Goal: Task Accomplishment & Management: Complete application form

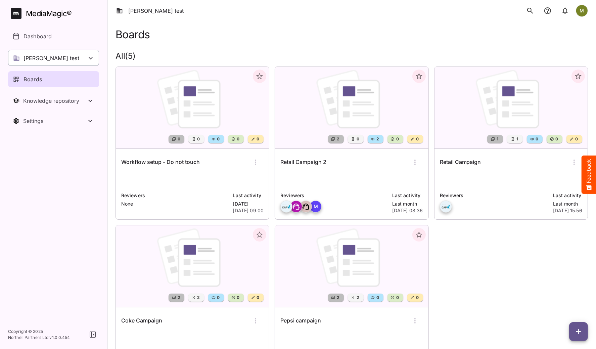
click at [40, 59] on p "[PERSON_NAME] test" at bounding box center [52, 58] width 56 height 8
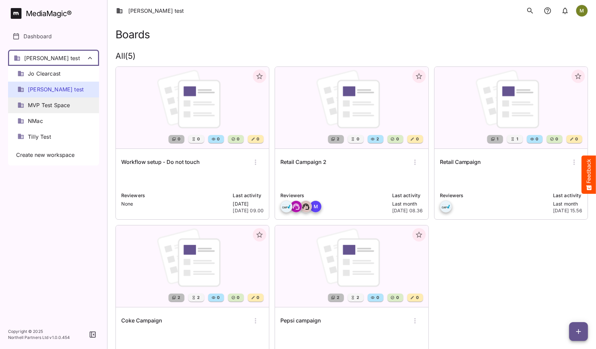
click at [40, 106] on span "MVP Test Space" at bounding box center [49, 105] width 42 height 8
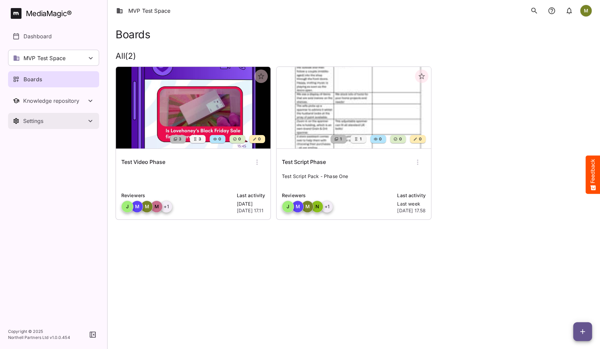
click at [40, 120] on div "Settings" at bounding box center [54, 121] width 63 height 7
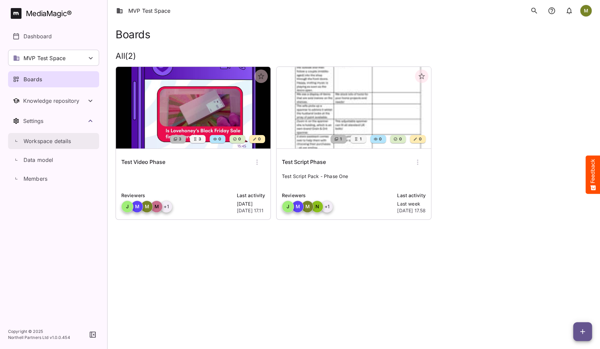
click at [42, 144] on p "Workspace details" at bounding box center [48, 141] width 48 height 8
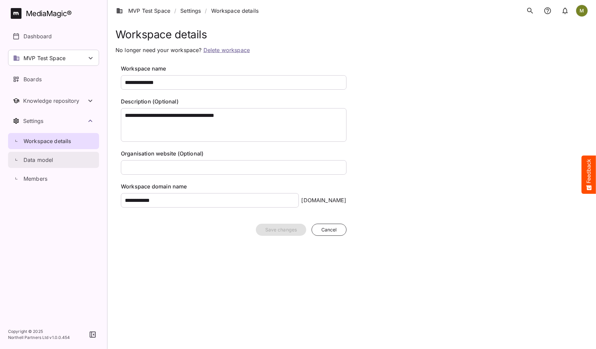
click at [32, 160] on p "Data model" at bounding box center [39, 160] width 30 height 8
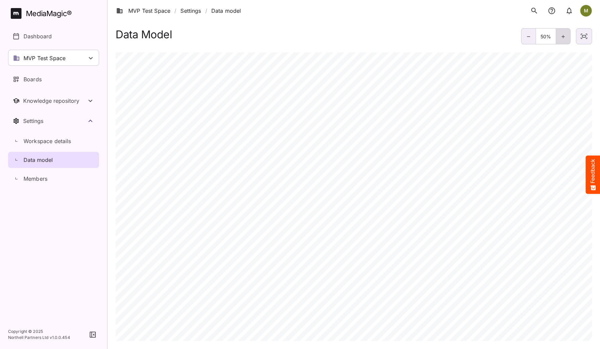
click at [559, 36] on div at bounding box center [562, 36] width 15 height 16
click at [563, 37] on icon at bounding box center [562, 36] width 5 height 5
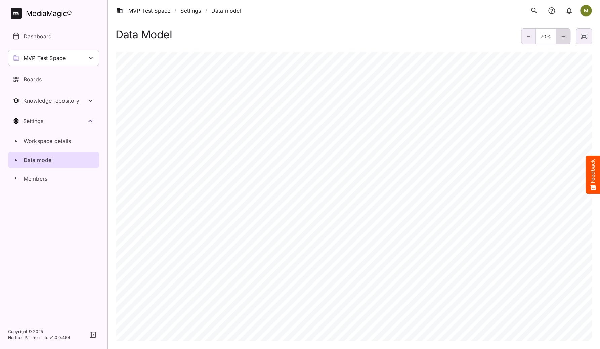
click at [563, 37] on icon at bounding box center [562, 36] width 5 height 5
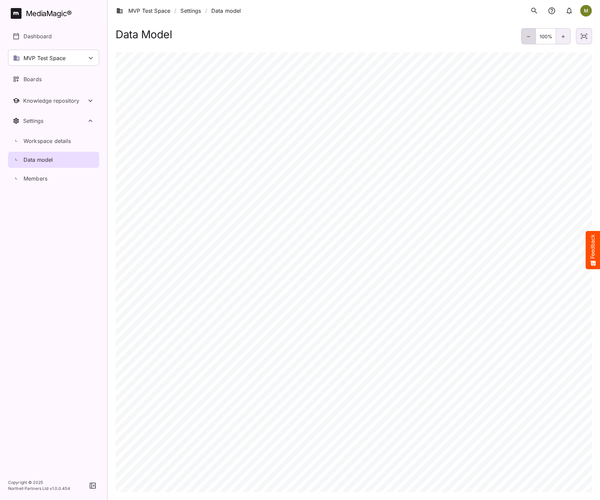
click at [526, 35] on icon at bounding box center [527, 36] width 5 height 5
click at [561, 38] on icon at bounding box center [562, 36] width 5 height 5
click at [523, 37] on div at bounding box center [528, 36] width 15 height 16
click at [524, 38] on div at bounding box center [528, 36] width 15 height 16
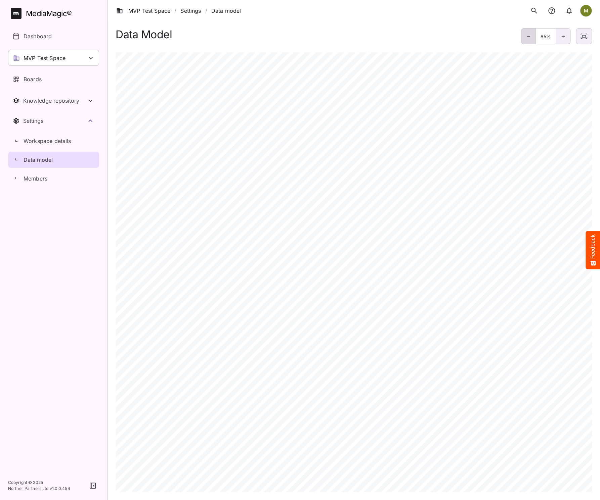
click at [524, 38] on div at bounding box center [528, 36] width 15 height 16
click at [525, 38] on icon at bounding box center [527, 36] width 5 height 5
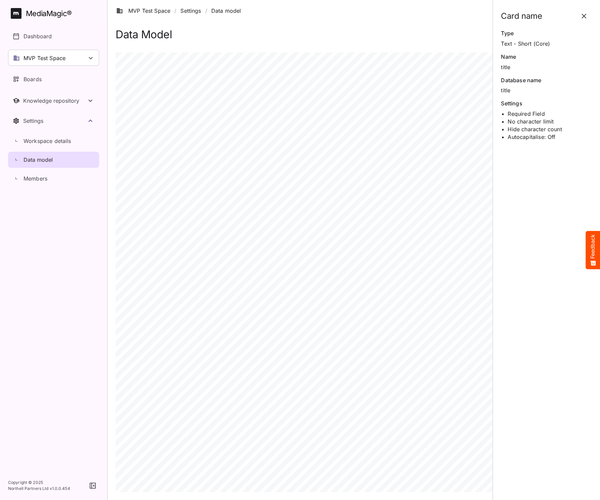
click at [583, 14] on icon "button" at bounding box center [584, 16] width 8 height 8
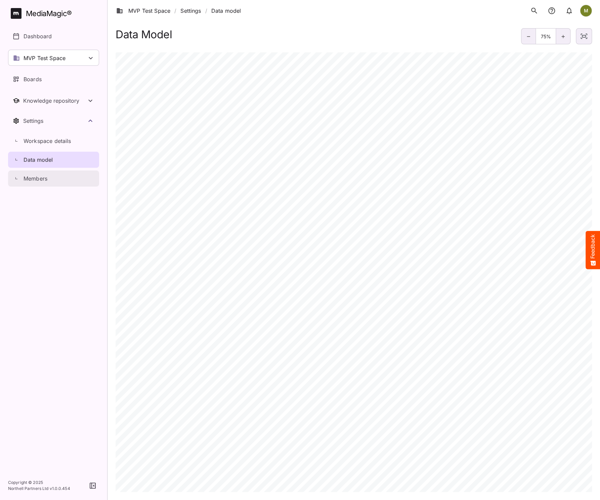
click at [33, 180] on p "Members" at bounding box center [36, 179] width 24 height 8
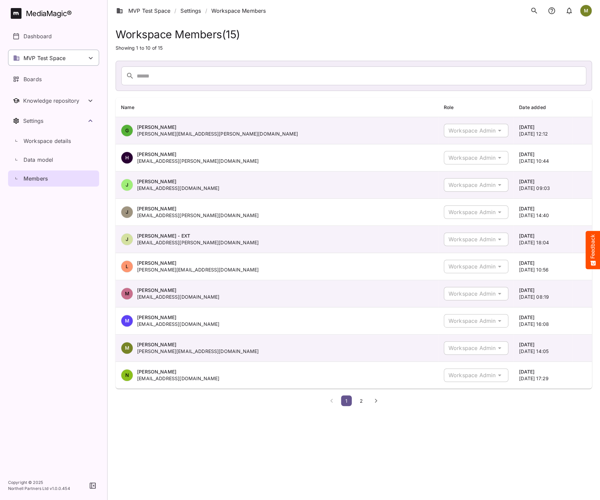
click at [64, 59] on p "MVP Test Space" at bounding box center [45, 58] width 42 height 8
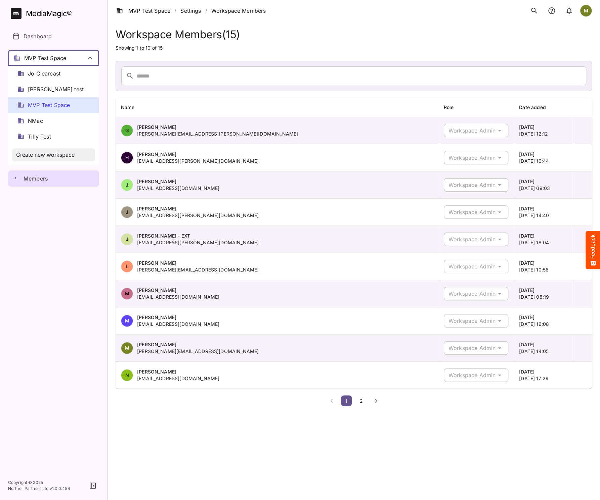
click at [30, 153] on span "Create new workspace" at bounding box center [45, 155] width 58 height 8
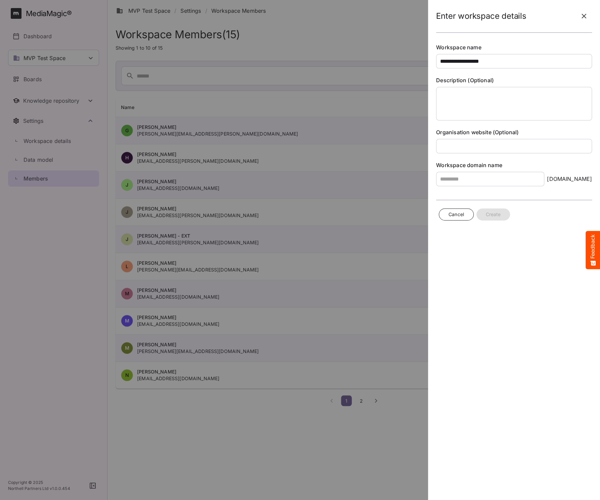
type input "**********"
click at [457, 93] on textarea at bounding box center [514, 104] width 156 height 34
click at [496, 92] on textarea "**********" at bounding box center [514, 104] width 156 height 34
click at [497, 94] on textarea "**********" at bounding box center [514, 104] width 156 height 34
type textarea "**********"
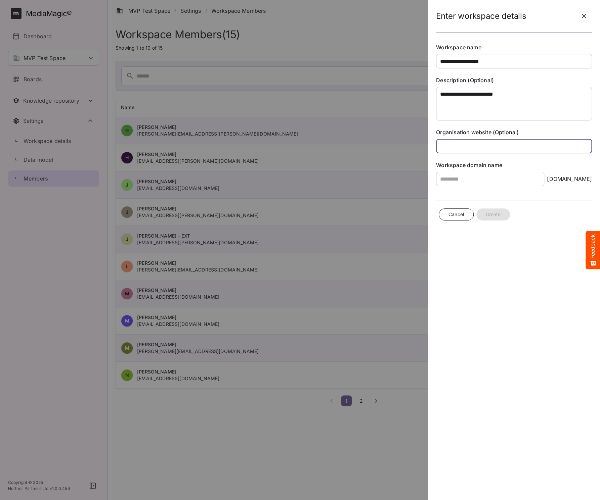
click at [488, 142] on input "text" at bounding box center [514, 146] width 156 height 14
click at [452, 183] on input "text" at bounding box center [490, 179] width 108 height 14
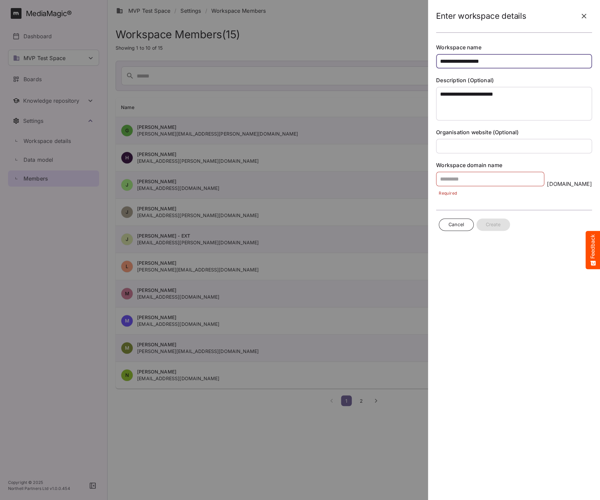
click at [482, 60] on input "**********" at bounding box center [514, 61] width 156 height 14
click at [474, 181] on input "text" at bounding box center [490, 179] width 108 height 14
click at [453, 223] on span "Cancel" at bounding box center [455, 225] width 15 height 8
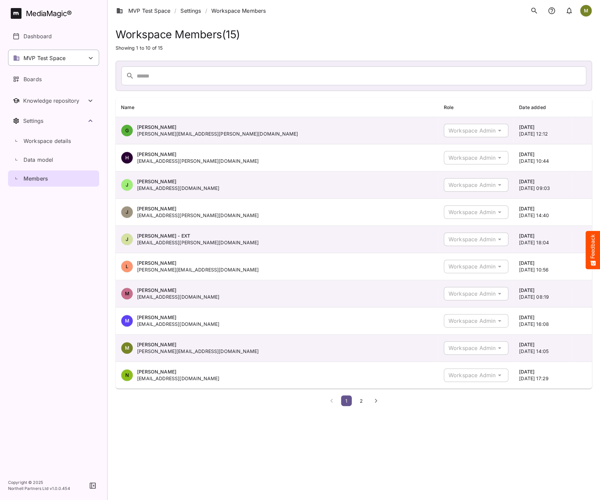
click at [42, 59] on p "MVP Test Space" at bounding box center [45, 58] width 42 height 8
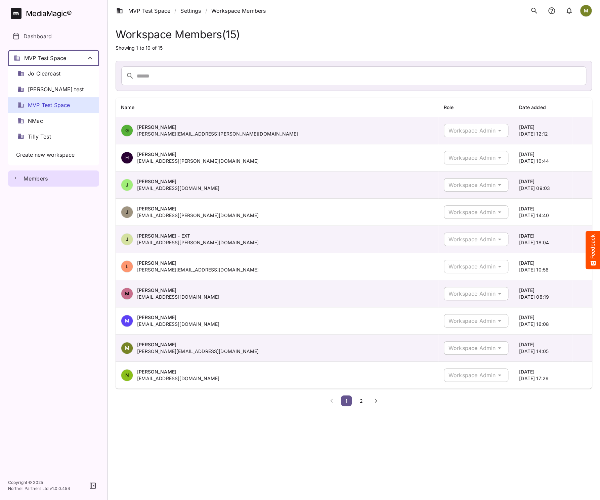
click at [42, 59] on div at bounding box center [300, 250] width 600 height 500
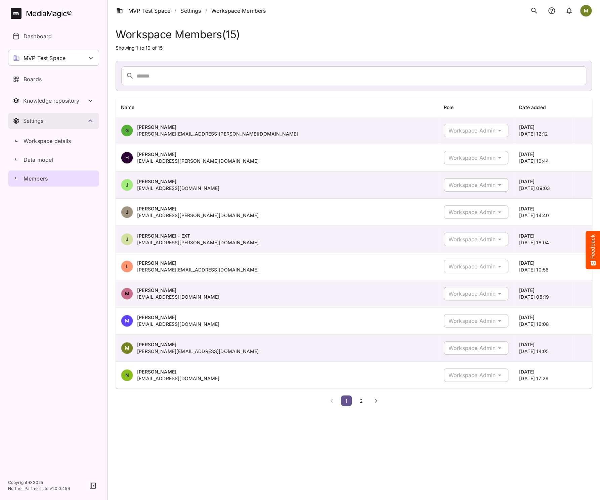
click at [31, 121] on div "Settings" at bounding box center [54, 121] width 63 height 7
click at [28, 141] on p "Workspace details" at bounding box center [48, 141] width 48 height 8
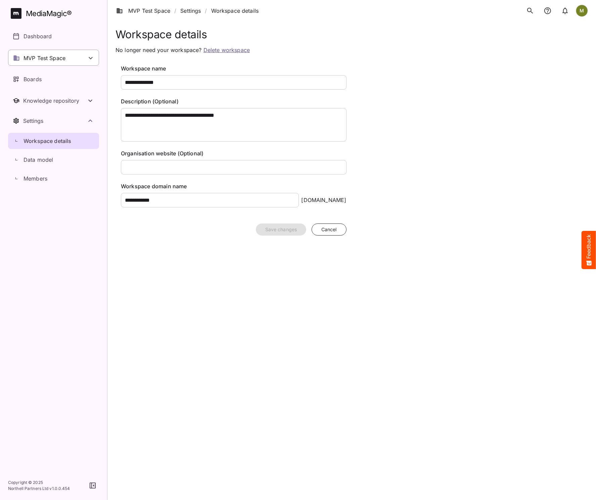
click at [63, 59] on p "MVP Test Space" at bounding box center [45, 58] width 42 height 8
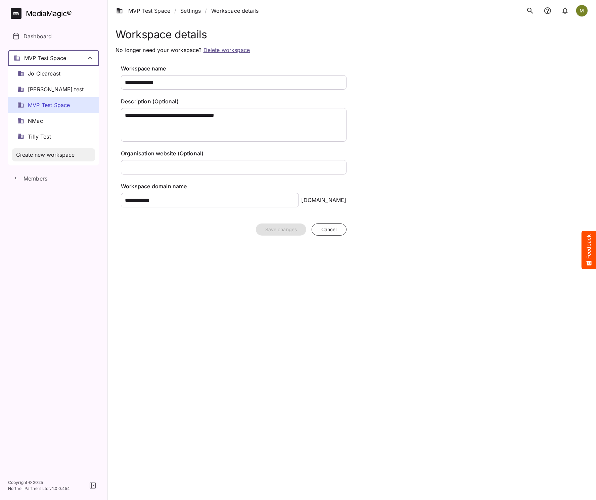
click at [31, 156] on span "Create new workspace" at bounding box center [45, 155] width 58 height 8
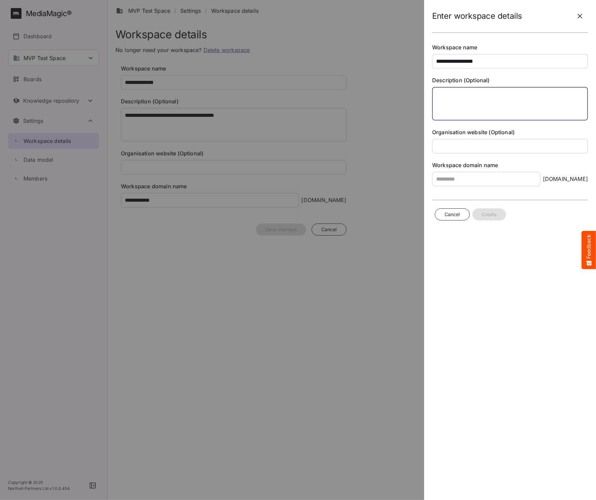
click at [448, 97] on textarea at bounding box center [510, 104] width 156 height 34
click at [487, 62] on input "**********" at bounding box center [510, 61] width 156 height 14
type input "**********"
click at [461, 93] on textarea at bounding box center [510, 104] width 156 height 34
type textarea "**********"
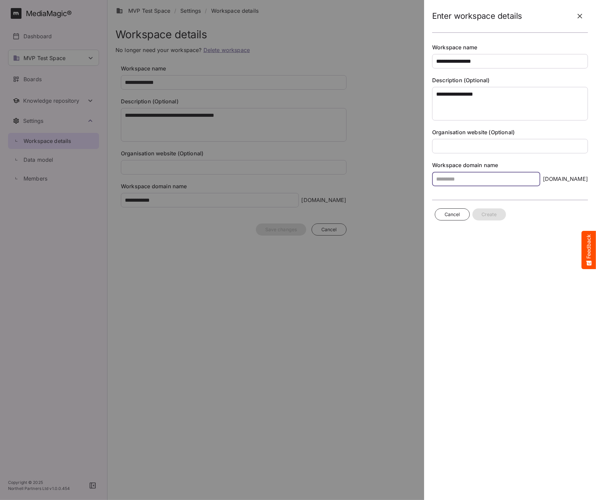
click at [443, 178] on input "text" at bounding box center [486, 179] width 108 height 14
click at [472, 180] on input "**********" at bounding box center [486, 179] width 108 height 14
click at [480, 177] on input "**********" at bounding box center [486, 179] width 108 height 14
type input "**********"
click at [476, 268] on div "**********" at bounding box center [510, 250] width 167 height 500
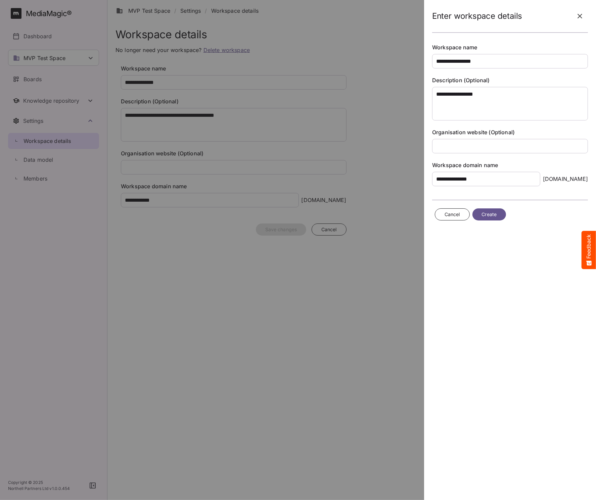
click at [483, 214] on span "Create" at bounding box center [489, 215] width 15 height 8
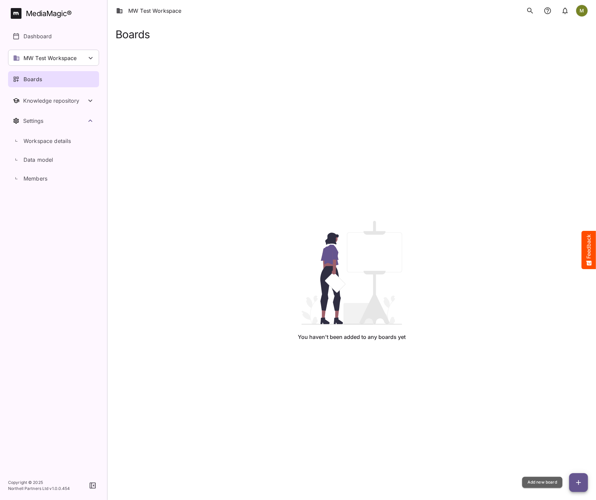
click at [580, 349] on icon "button" at bounding box center [578, 483] width 8 height 8
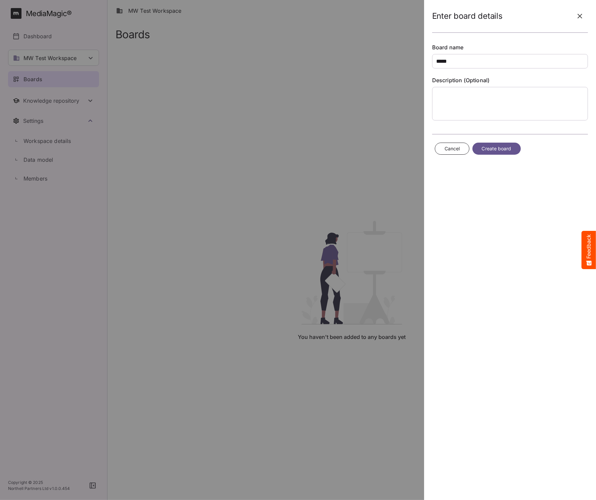
type input "*****"
drag, startPoint x: 460, startPoint y: 87, endPoint x: 459, endPoint y: 95, distance: 7.5
click at [460, 91] on textarea at bounding box center [510, 104] width 156 height 34
click at [482, 148] on span "Create board" at bounding box center [497, 149] width 30 height 8
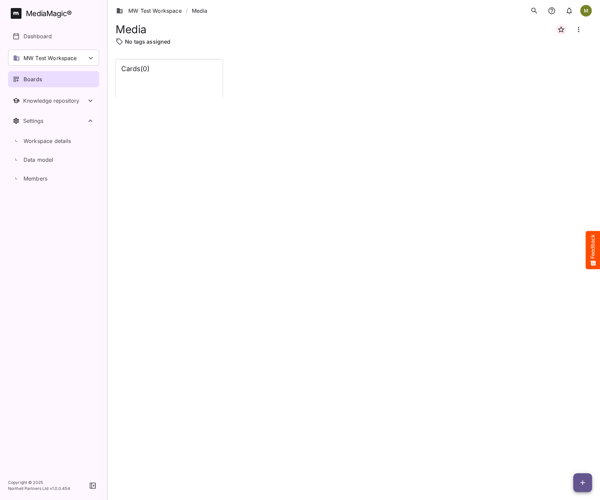
click at [136, 87] on div "Cards ( 0 )" at bounding box center [169, 78] width 107 height 38
click at [188, 85] on div "Cards ( 0 )" at bounding box center [169, 78] width 107 height 38
click at [578, 30] on icon "Board more options" at bounding box center [577, 29] width 1 height 5
click at [537, 51] on p "Edit board" at bounding box center [546, 50] width 34 height 8
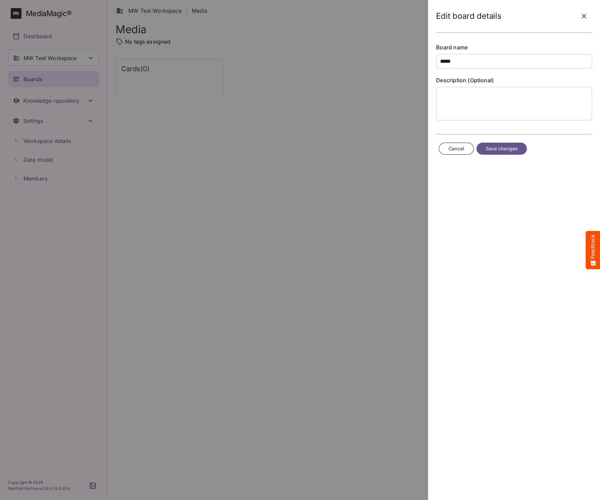
click at [582, 16] on icon "button" at bounding box center [584, 16] width 8 height 8
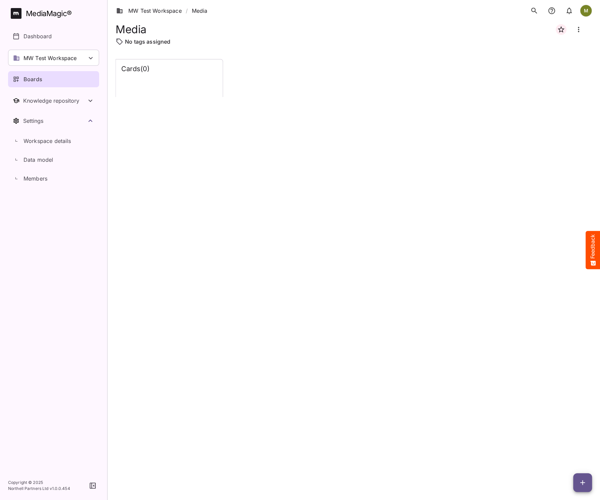
click at [148, 74] on div at bounding box center [169, 74] width 96 height 3
click at [148, 73] on div at bounding box center [169, 74] width 96 height 3
click at [585, 349] on icon "button" at bounding box center [582, 483] width 8 height 8
click at [555, 349] on p "Add new card" at bounding box center [565, 440] width 36 height 8
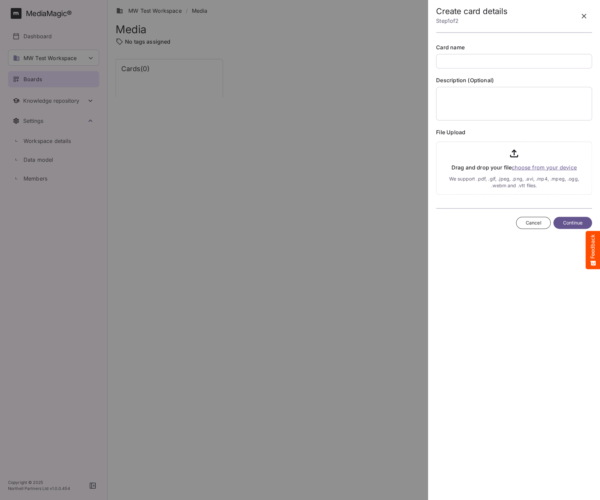
click at [531, 223] on span "Cancel" at bounding box center [532, 223] width 15 height 8
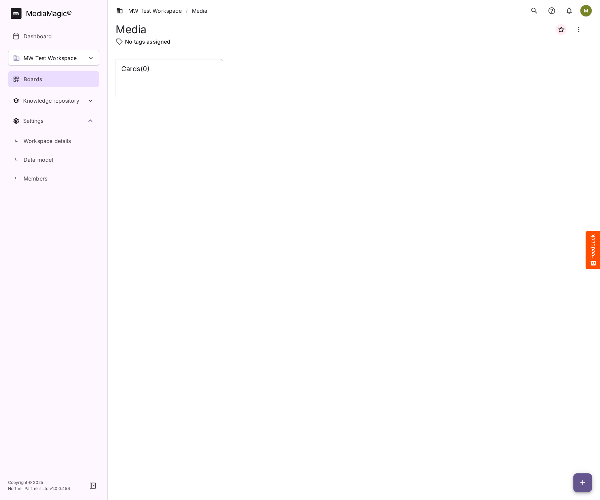
click at [582, 349] on button "button" at bounding box center [582, 482] width 19 height 19
click at [559, 349] on p "Add new lane" at bounding box center [565, 455] width 36 height 8
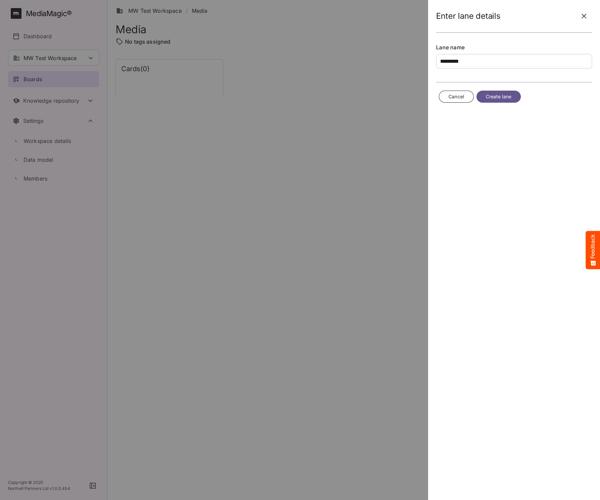
type input "*********"
click at [497, 97] on span "Create lane" at bounding box center [498, 97] width 26 height 8
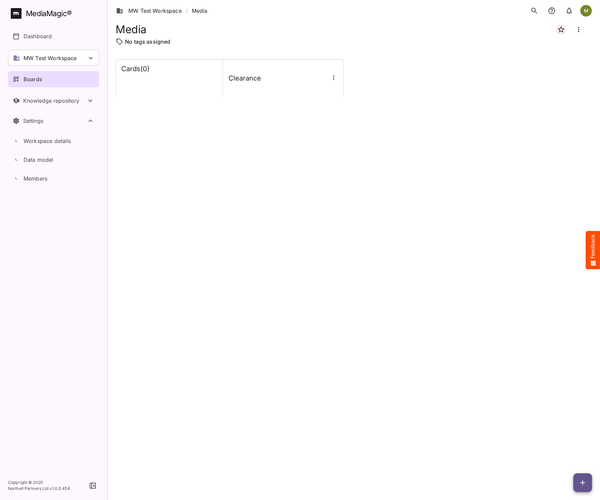
click at [239, 80] on h4 "Clearance" at bounding box center [244, 78] width 33 height 8
click at [333, 79] on icon "button" at bounding box center [333, 77] width 7 height 7
click at [338, 123] on p "Manage sidekicks" at bounding box center [360, 124] width 47 height 8
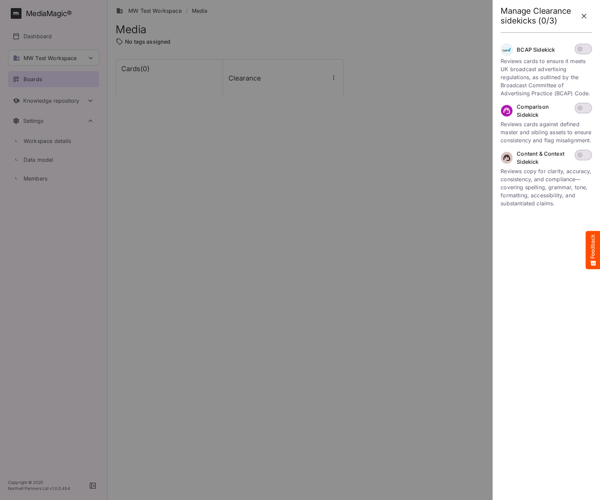
click at [583, 16] on icon "button" at bounding box center [583, 16] width 5 height 5
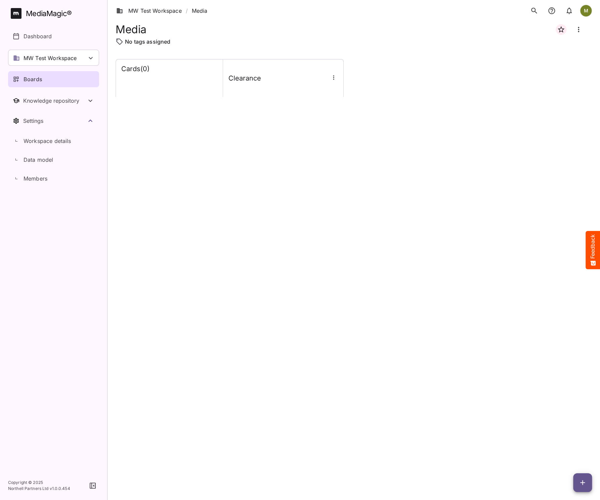
click at [582, 349] on icon "button" at bounding box center [582, 483] width 8 height 8
click at [564, 349] on p "Add new card" at bounding box center [565, 440] width 36 height 8
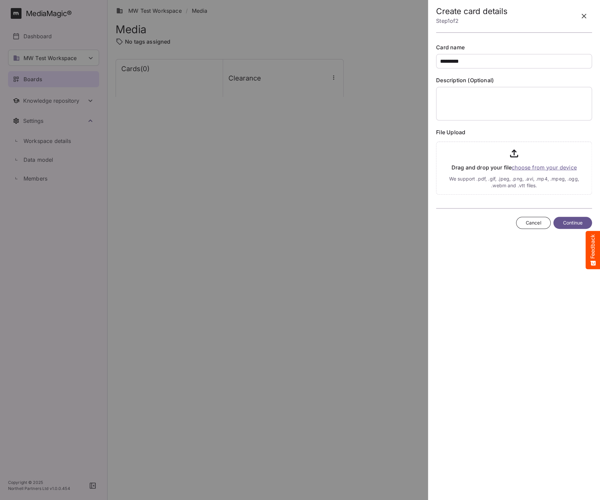
type input "*********"
click at [449, 100] on textarea at bounding box center [514, 104] width 156 height 34
type textarea "*********"
click at [565, 222] on span "Continue" at bounding box center [572, 223] width 20 height 8
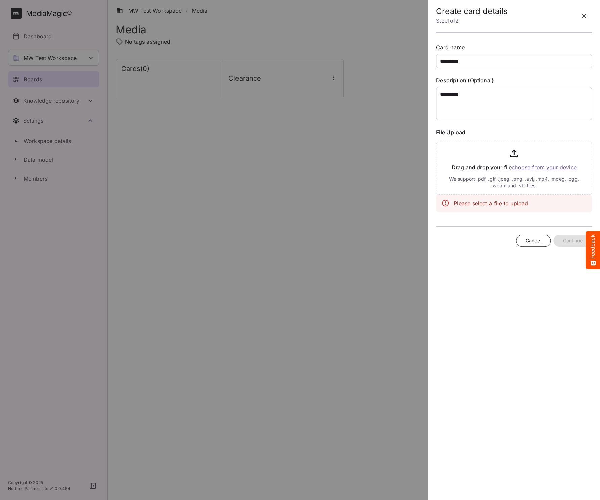
click at [478, 206] on div "Please select a file to upload." at bounding box center [491, 204] width 76 height 14
click at [529, 166] on input "file" at bounding box center [514, 167] width 156 height 56
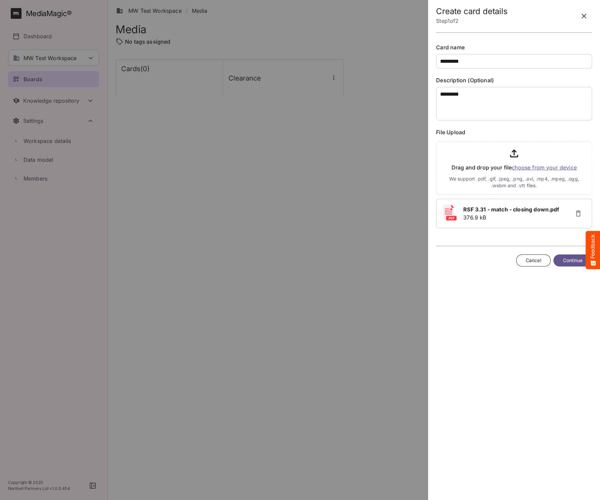
click at [559, 259] on button "Continue" at bounding box center [572, 260] width 39 height 12
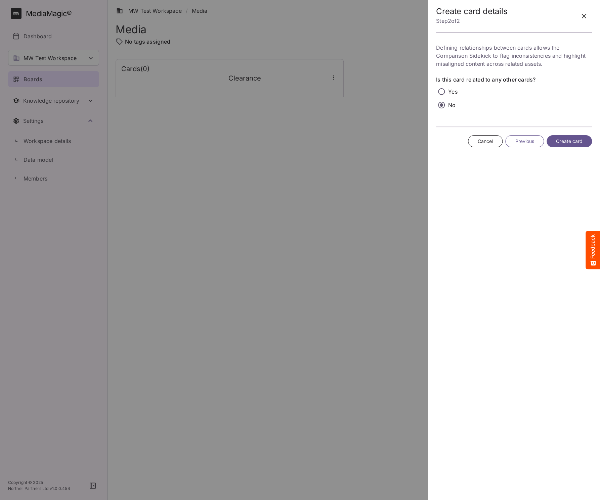
click at [556, 139] on span "Create card" at bounding box center [569, 141] width 27 height 8
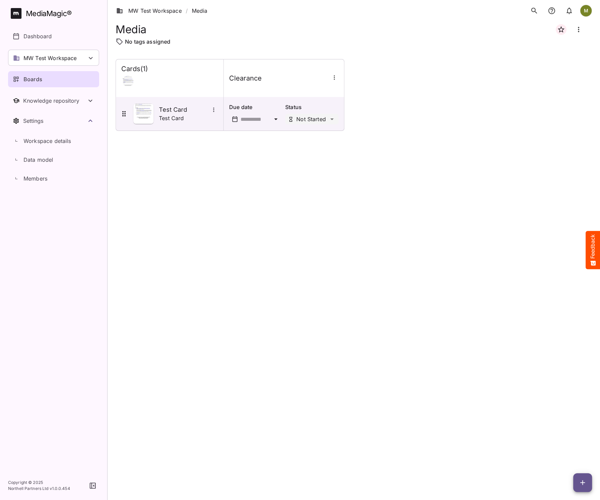
click at [268, 108] on p "Due date" at bounding box center [255, 107] width 53 height 8
click at [332, 119] on div "MW Test Workspace / Media M MediaMagic ® Dashboard MW Test Workspace Jo Clearca…" at bounding box center [300, 248] width 600 height 497
click at [577, 29] on icon "Board more options" at bounding box center [578, 30] width 8 height 8
click at [274, 85] on div at bounding box center [300, 250] width 600 height 500
click at [257, 80] on h4 "Clearance" at bounding box center [245, 78] width 33 height 8
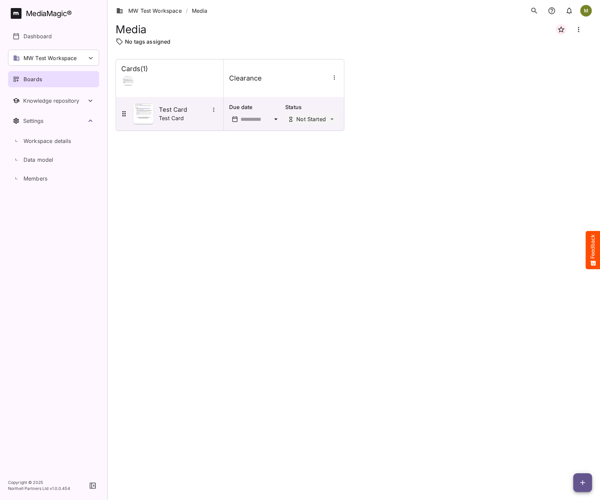
click at [257, 80] on h4 "Clearance" at bounding box center [245, 78] width 33 height 8
click at [335, 77] on icon "button" at bounding box center [334, 77] width 7 height 7
click at [341, 92] on p "Edit lane details" at bounding box center [361, 94] width 47 height 8
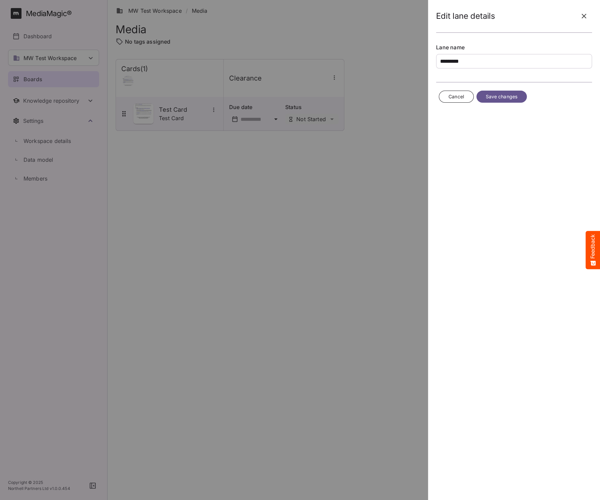
click at [584, 16] on icon "button" at bounding box center [584, 16] width 8 height 8
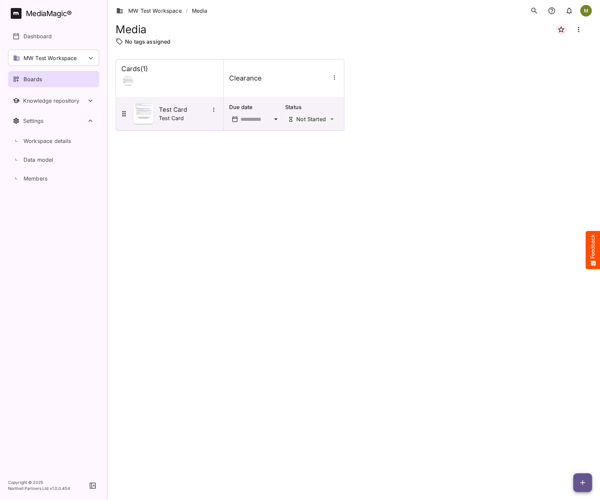
click at [335, 78] on icon "button" at bounding box center [334, 77] width 7 height 7
click at [353, 123] on p "Manage sidekicks" at bounding box center [361, 124] width 47 height 8
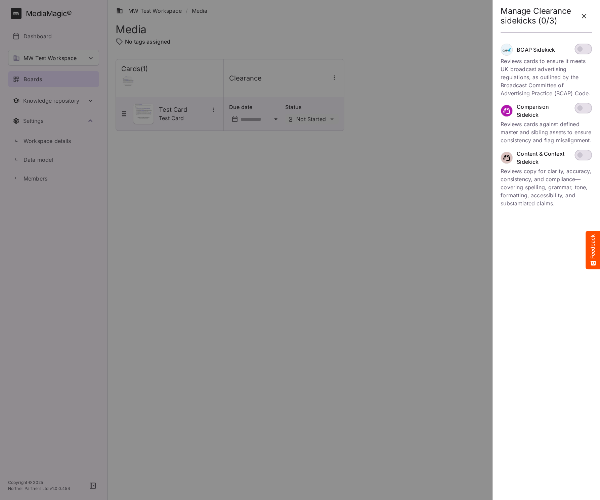
click at [334, 76] on div at bounding box center [300, 250] width 600 height 500
click at [580, 16] on icon "button" at bounding box center [584, 16] width 8 height 8
